Goal: Transaction & Acquisition: Subscribe to service/newsletter

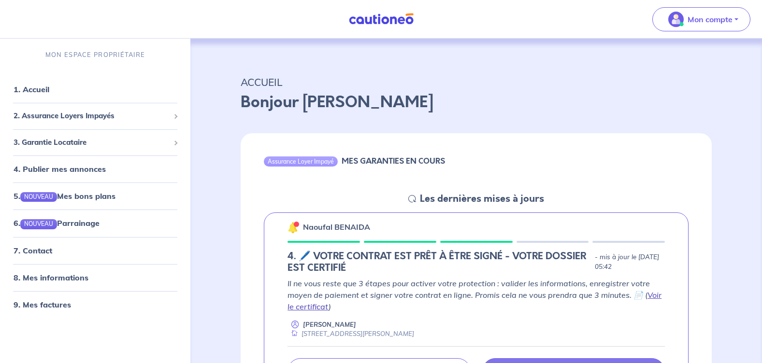
click at [652, 294] on link "Voir le certificat" at bounding box center [474, 300] width 374 height 21
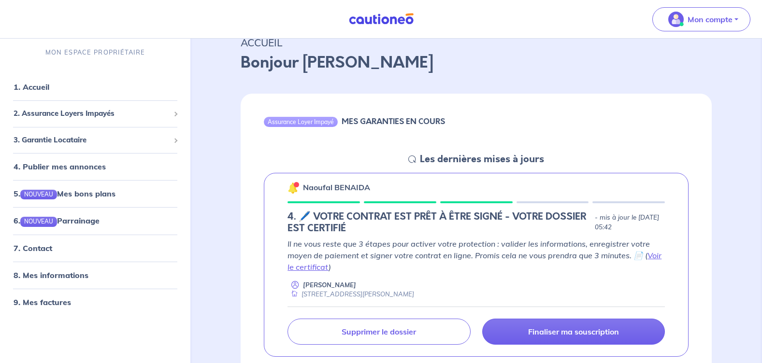
scroll to position [97, 0]
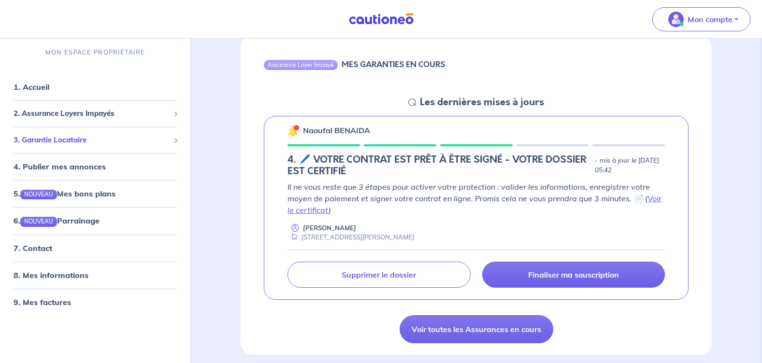
click at [164, 140] on span "3. Garantie Locataire" at bounding box center [92, 140] width 156 height 11
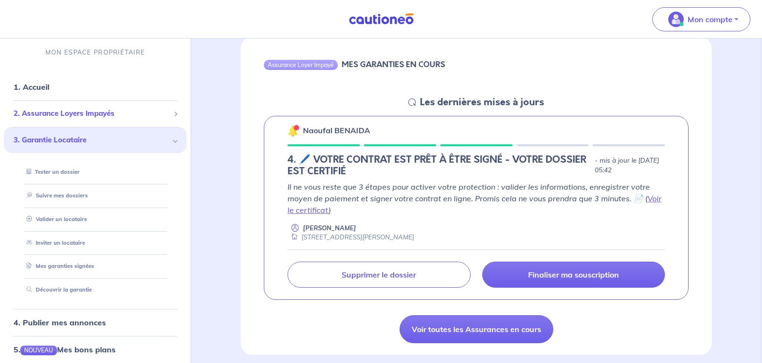
click at [147, 114] on span "2. Assurance Loyers Impayés" at bounding box center [92, 113] width 156 height 11
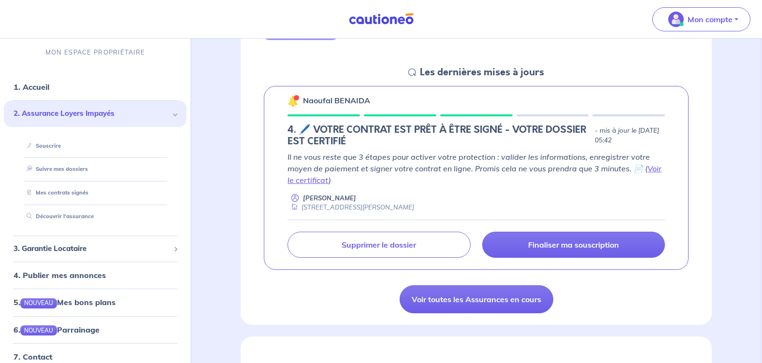
scroll to position [48, 0]
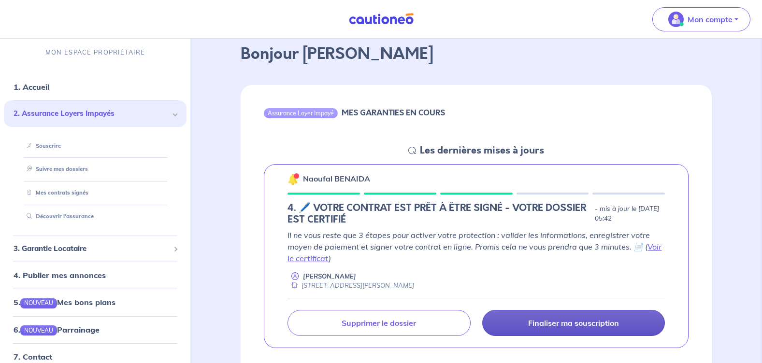
click at [564, 323] on p "Finaliser ma souscription" at bounding box center [573, 323] width 91 height 10
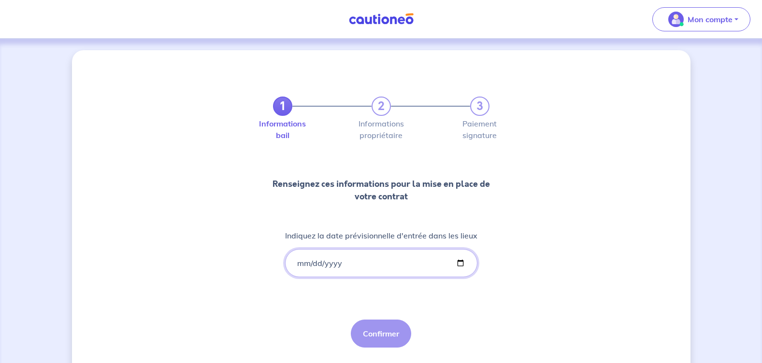
click at [459, 264] on input "Indiquez la date prévisionnelle d'entrée dans les lieux" at bounding box center [381, 263] width 192 height 28
type input "[DATE]"
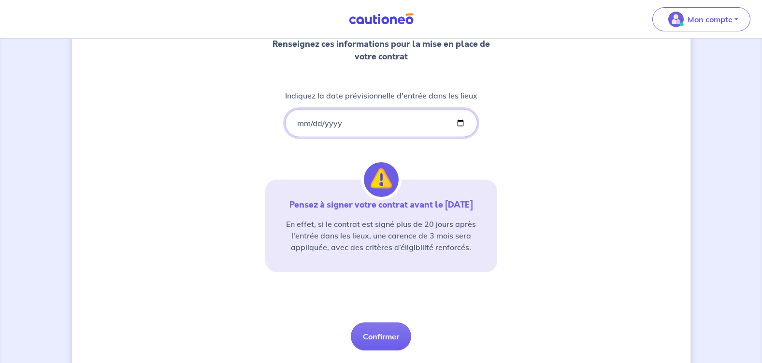
scroll to position [166, 0]
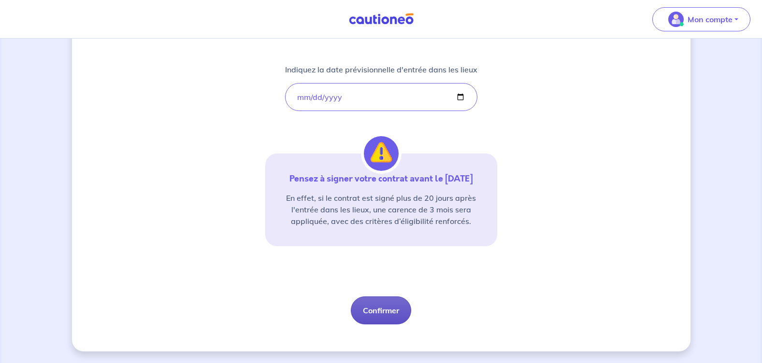
click at [385, 313] on button "Confirmer" at bounding box center [381, 311] width 60 height 28
select select "FR"
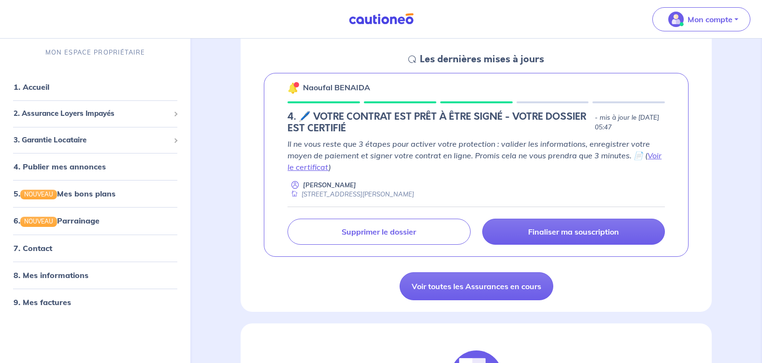
scroll to position [145, 0]
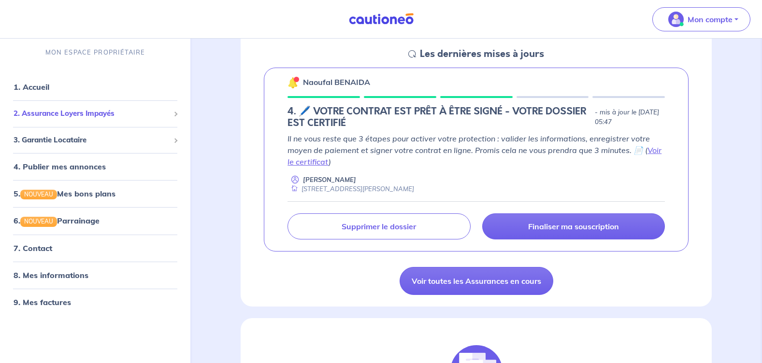
click at [159, 114] on span "2. Assurance Loyers Impayés" at bounding box center [92, 113] width 156 height 11
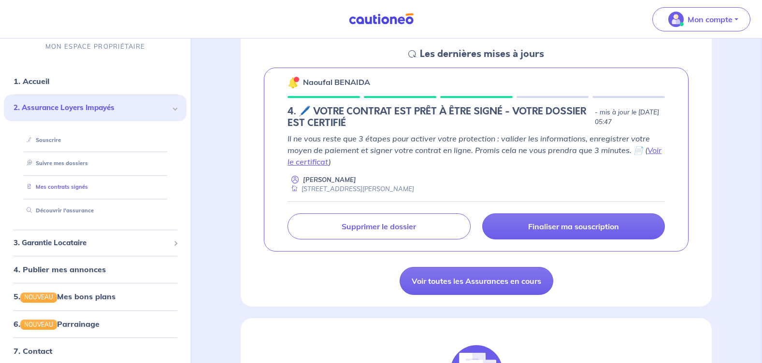
scroll to position [0, 0]
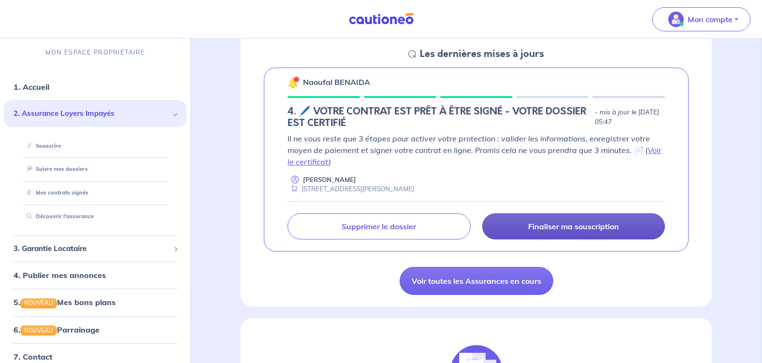
click at [584, 226] on p "Finaliser ma souscription" at bounding box center [573, 227] width 91 height 10
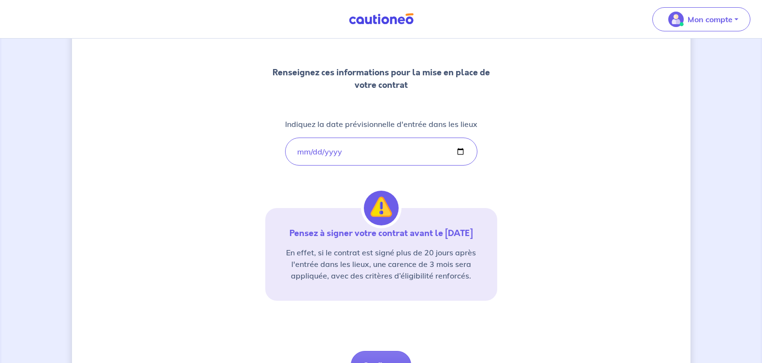
scroll to position [145, 0]
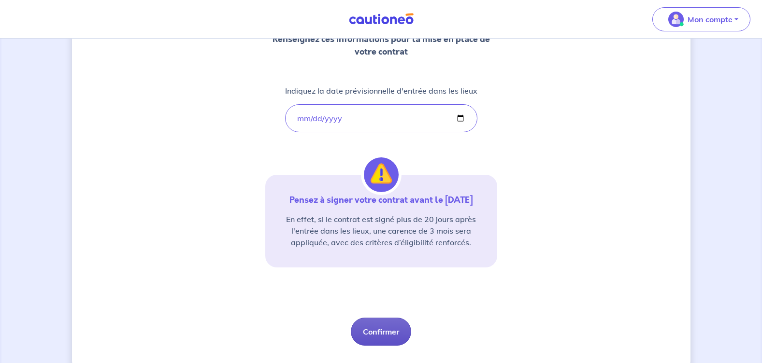
click at [368, 330] on button "Confirmer" at bounding box center [381, 332] width 60 height 28
select select "FR"
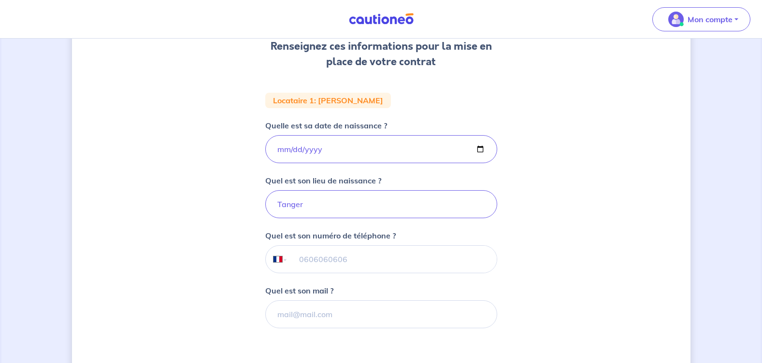
scroll to position [145, 0]
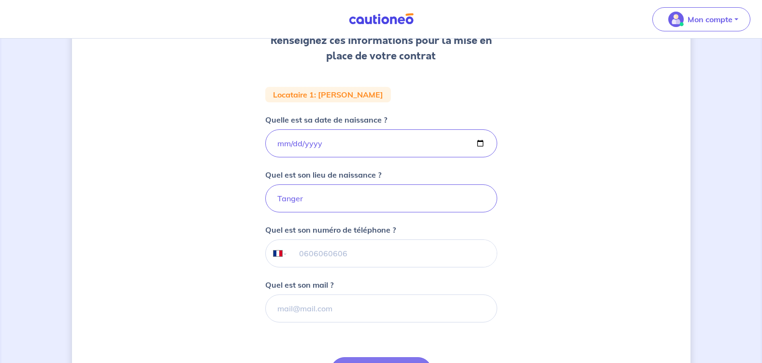
click at [349, 255] on input "tel" at bounding box center [391, 253] width 209 height 27
type input "07 64 24 45 67"
click at [343, 309] on input "Quel est son mail ?" at bounding box center [381, 309] width 232 height 28
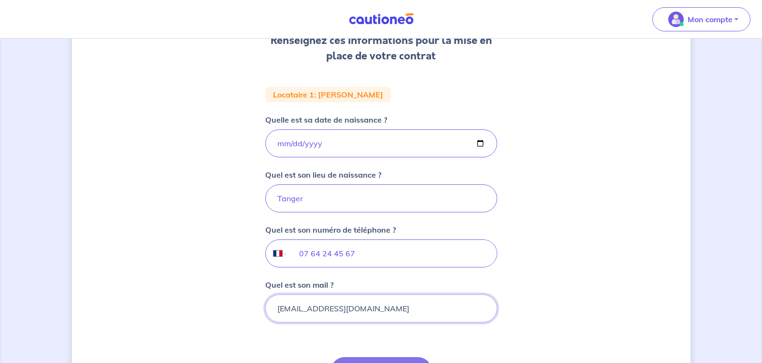
type input "[EMAIL_ADDRESS][DOMAIN_NAME]"
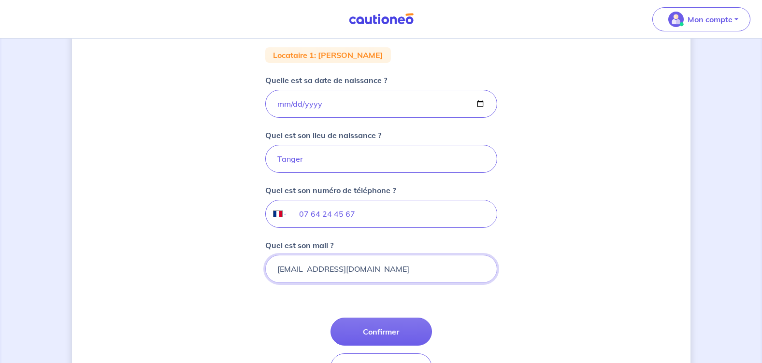
scroll to position [242, 0]
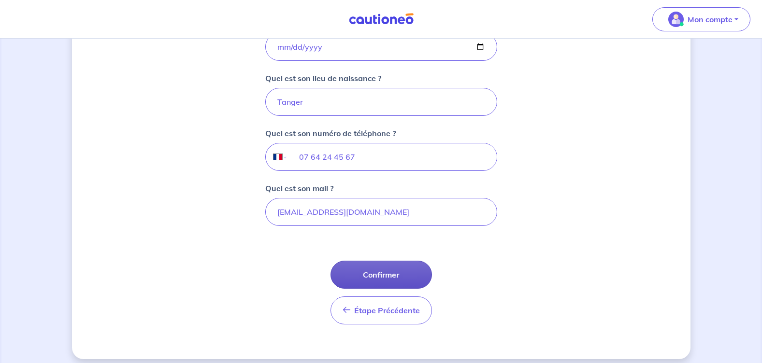
click at [391, 273] on button "Confirmer" at bounding box center [380, 275] width 101 height 28
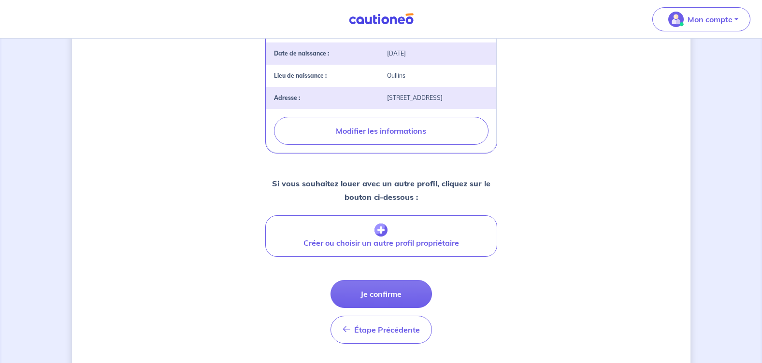
scroll to position [338, 0]
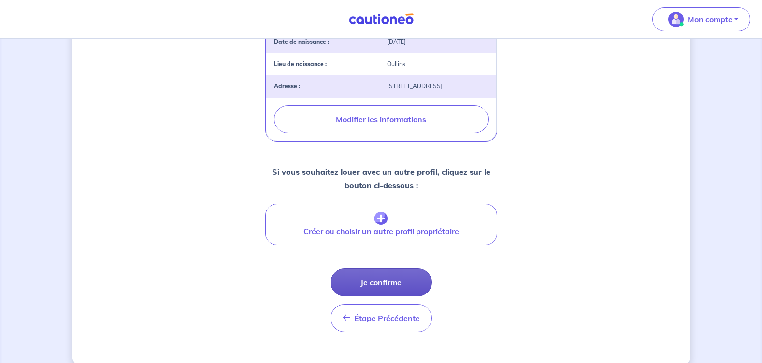
click at [400, 272] on button "Je confirme" at bounding box center [380, 283] width 101 height 28
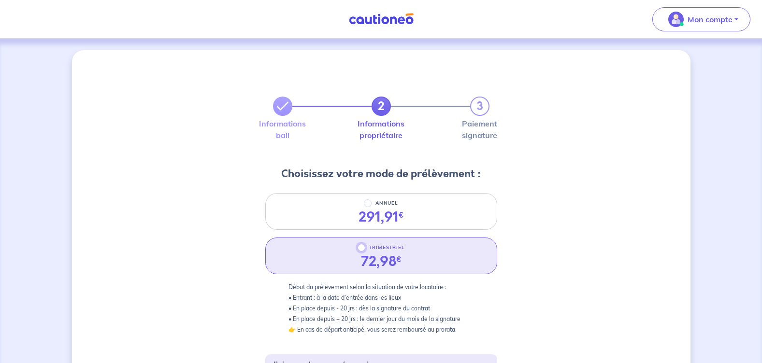
click at [362, 247] on input "TRIMESTRIEL" at bounding box center [362, 248] width 8 height 8
radio input "true"
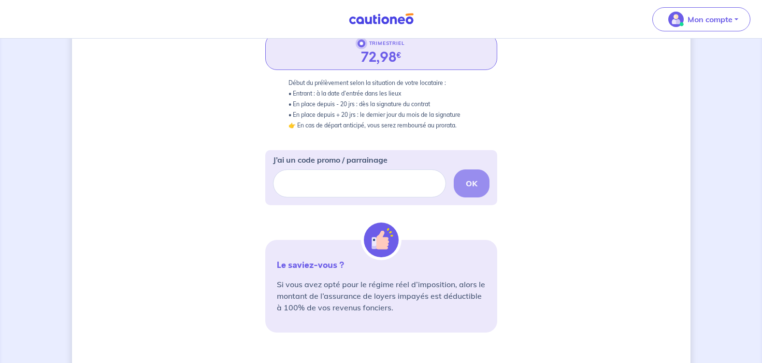
scroll to position [242, 0]
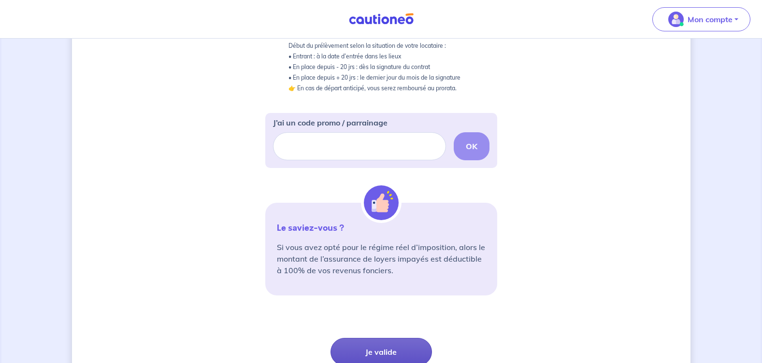
click at [365, 349] on button "Je valide" at bounding box center [380, 352] width 101 height 28
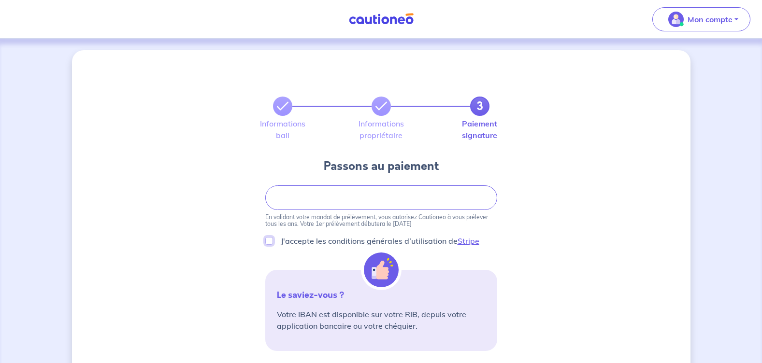
click at [267, 242] on input "J'accepte les conditions générales d’utilisation de Stripe" at bounding box center [269, 241] width 8 height 8
click at [269, 241] on input "J'accepte les conditions générales d’utilisation de Stripe" at bounding box center [269, 241] width 8 height 8
click at [468, 240] on link "Stripe" at bounding box center [469, 241] width 22 height 10
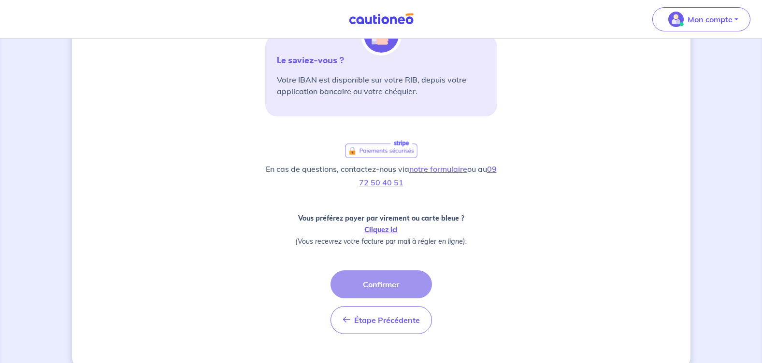
scroll to position [252, 0]
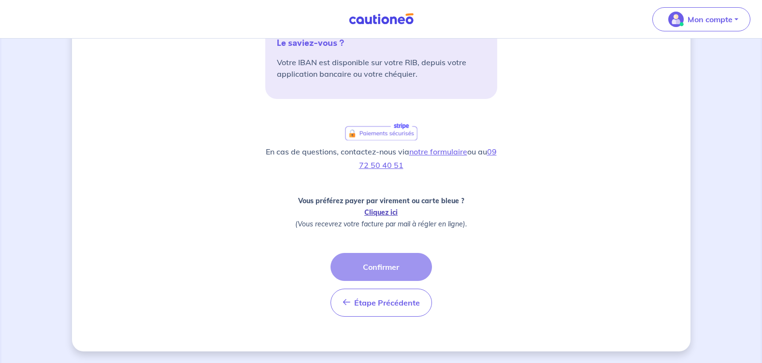
click at [380, 210] on link "Cliquez ici" at bounding box center [380, 212] width 33 height 9
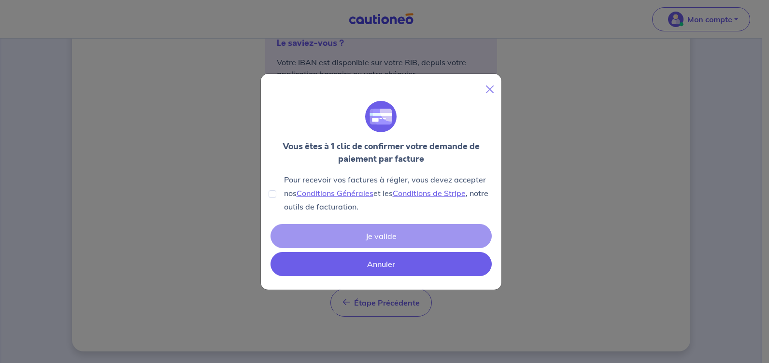
click at [373, 268] on button "Annuler" at bounding box center [381, 264] width 221 height 24
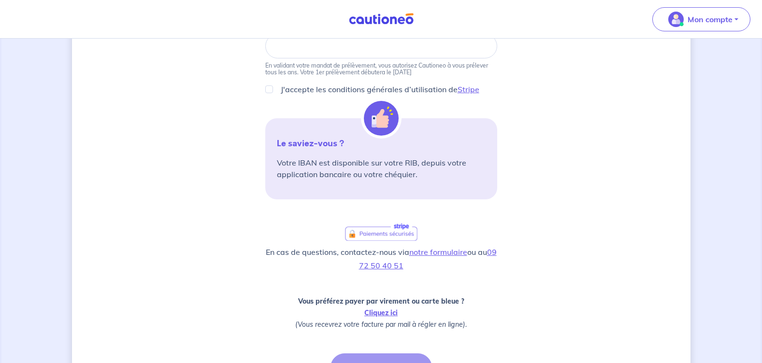
scroll to position [107, 0]
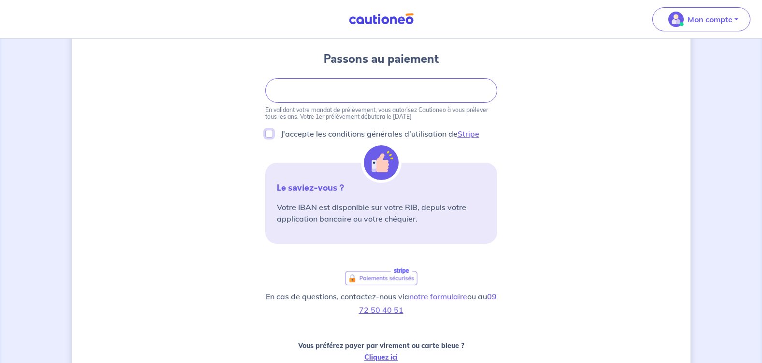
click at [267, 134] on input "J'accepte les conditions générales d’utilisation de Stripe" at bounding box center [269, 134] width 8 height 8
checkbox input "true"
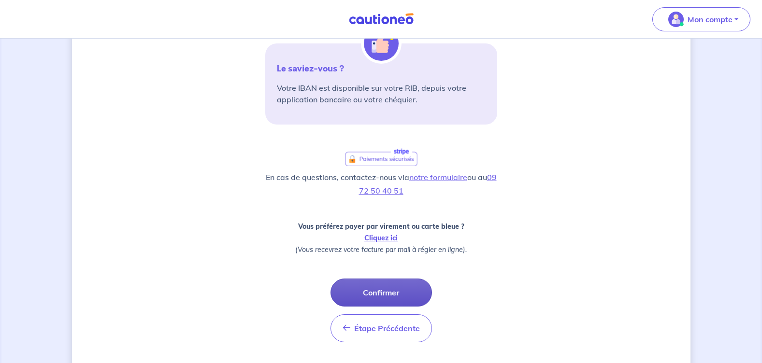
scroll to position [252, 0]
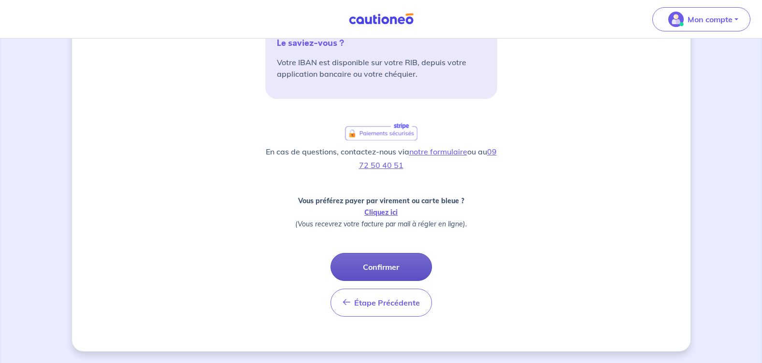
click at [375, 269] on button "Confirmer" at bounding box center [380, 267] width 101 height 28
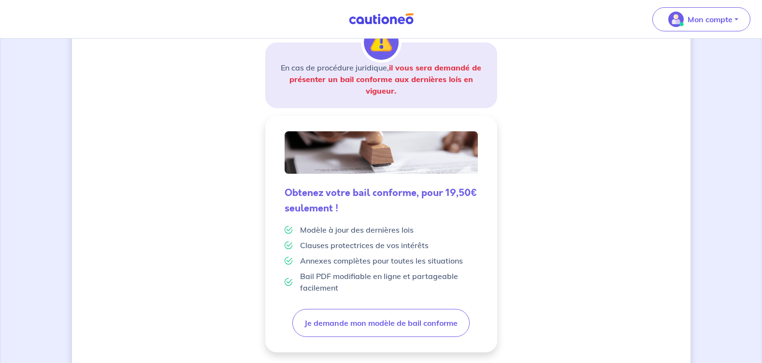
scroll to position [245, 0]
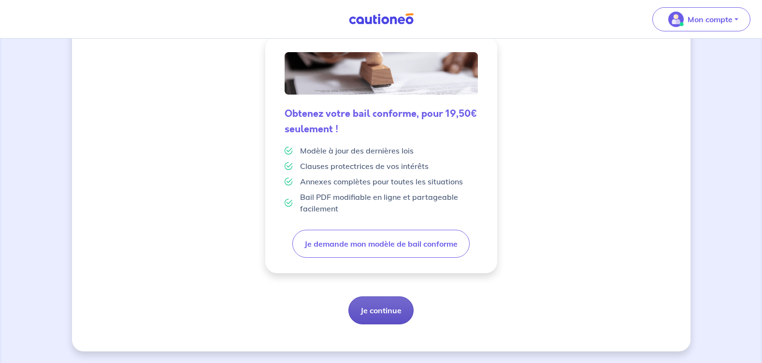
click at [369, 312] on button "Je continue" at bounding box center [380, 311] width 65 height 28
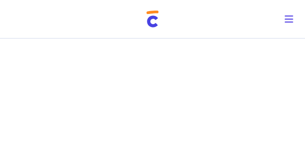
scroll to position [656, 0]
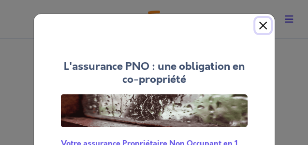
click at [260, 27] on button "Close" at bounding box center [262, 25] width 15 height 15
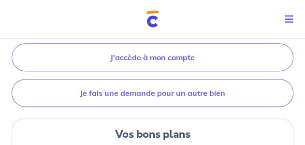
scroll to position [174, 0]
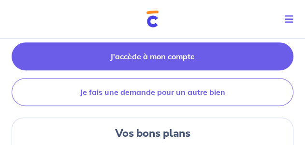
click at [165, 57] on link "J'accède à mon compte" at bounding box center [153, 57] width 282 height 28
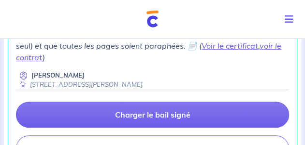
scroll to position [232, 0]
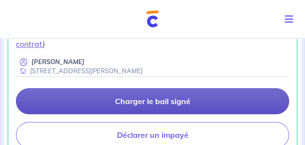
click at [139, 106] on p "Charger le bail signé" at bounding box center [152, 102] width 75 height 10
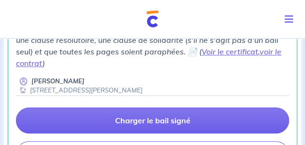
scroll to position [213, 0]
click at [223, 57] on link "Voir le certificat" at bounding box center [229, 52] width 57 height 10
click at [272, 61] on link "voir le contrat" at bounding box center [148, 57] width 265 height 21
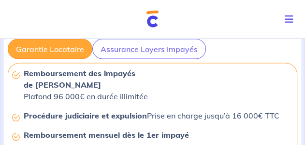
scroll to position [831, 0]
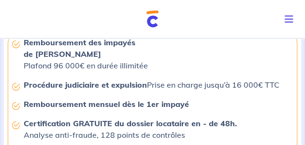
click at [286, 19] on icon "Toggle navigation" at bounding box center [289, 19] width 9 height 10
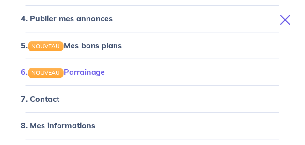
scroll to position [174, 0]
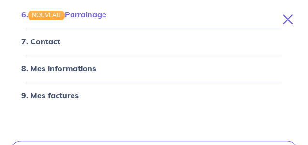
drag, startPoint x: 287, startPoint y: 21, endPoint x: 278, endPoint y: 26, distance: 10.2
click at [287, 21] on icon "Toggle navigation" at bounding box center [288, 19] width 10 height 10
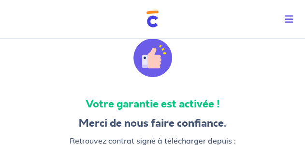
scroll to position [97, 0]
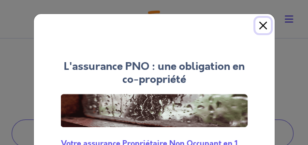
click at [260, 26] on button "Close" at bounding box center [262, 25] width 15 height 15
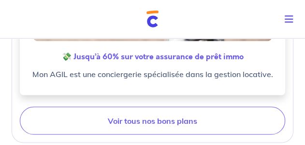
scroll to position [831, 0]
